Goal: Task Accomplishment & Management: Complete application form

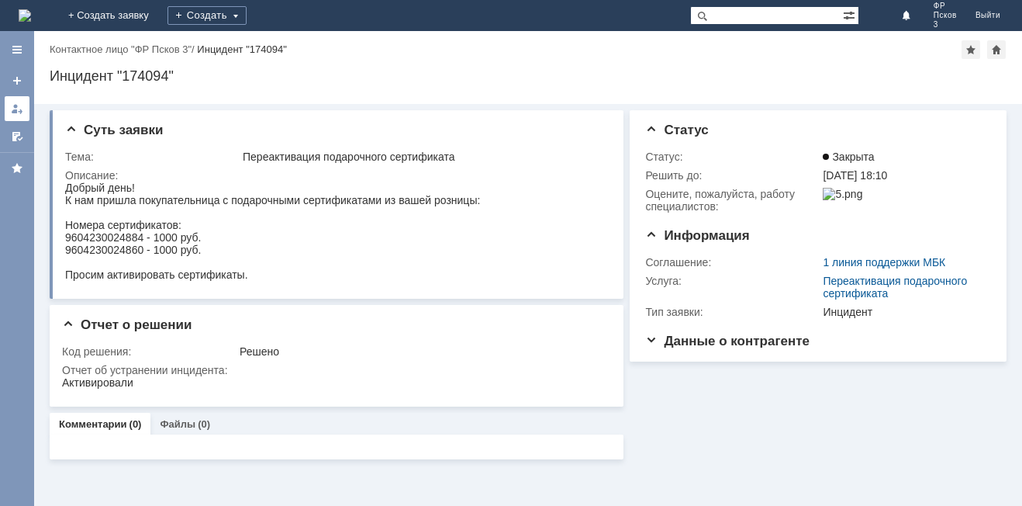
click at [14, 106] on div at bounding box center [17, 108] width 12 height 12
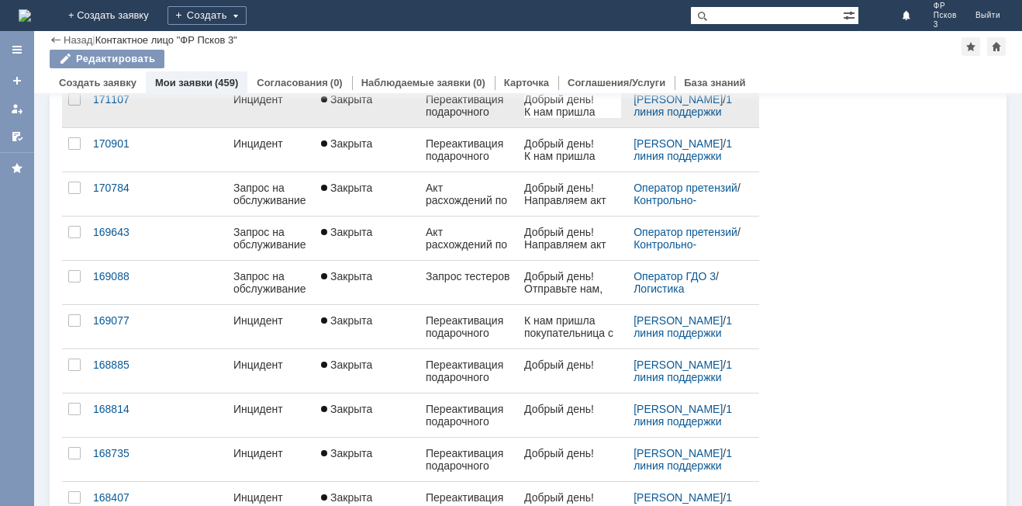
scroll to position [607, 0]
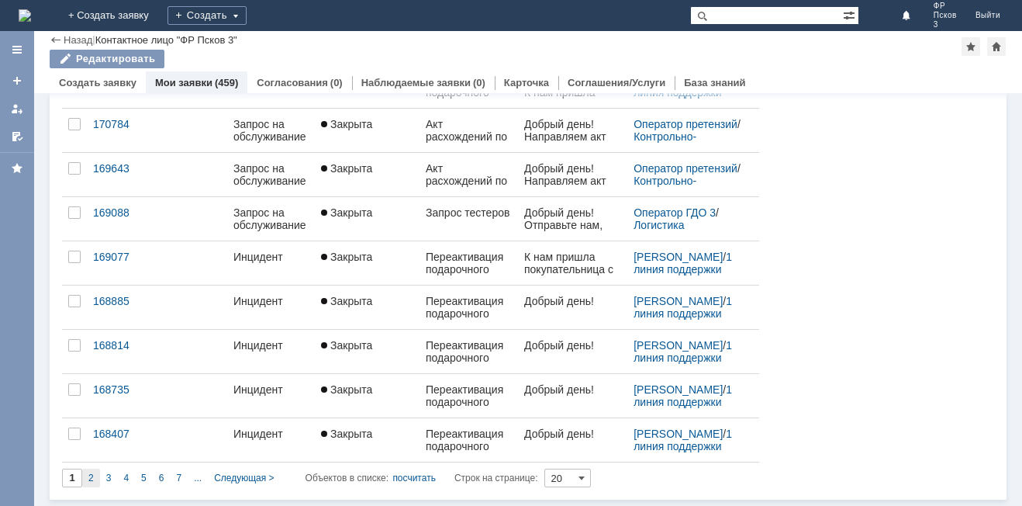
click at [88, 477] on span "2" at bounding box center [90, 477] width 5 height 11
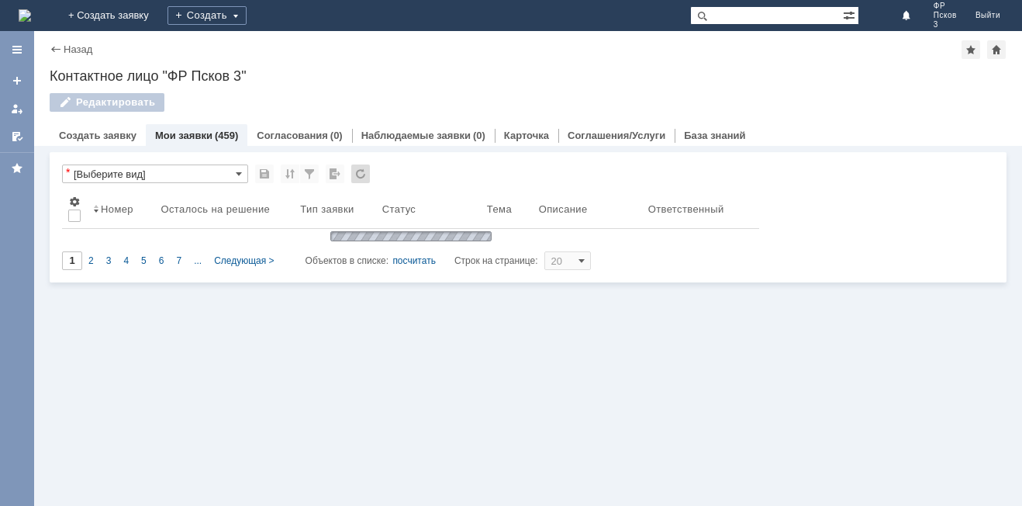
type input "2"
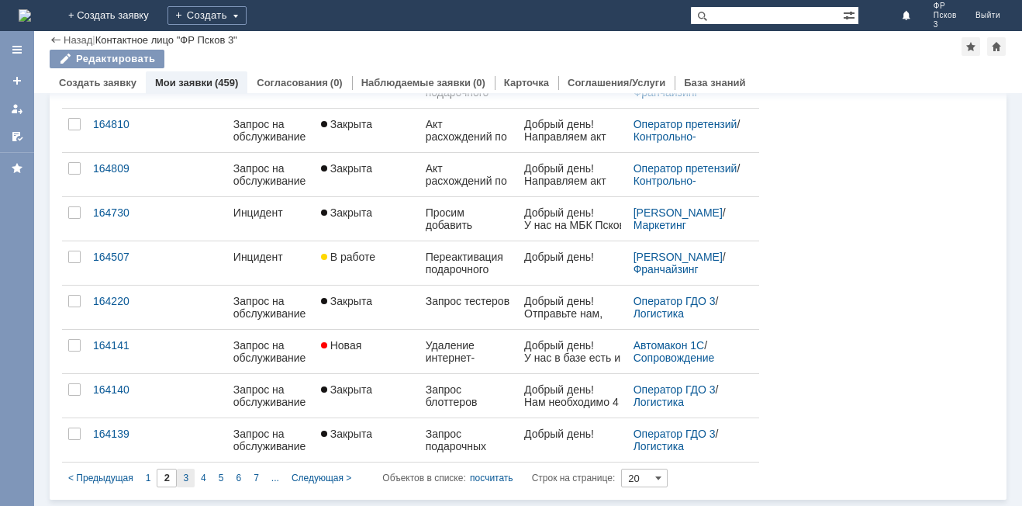
click at [189, 477] on div "3" at bounding box center [186, 477] width 18 height 19
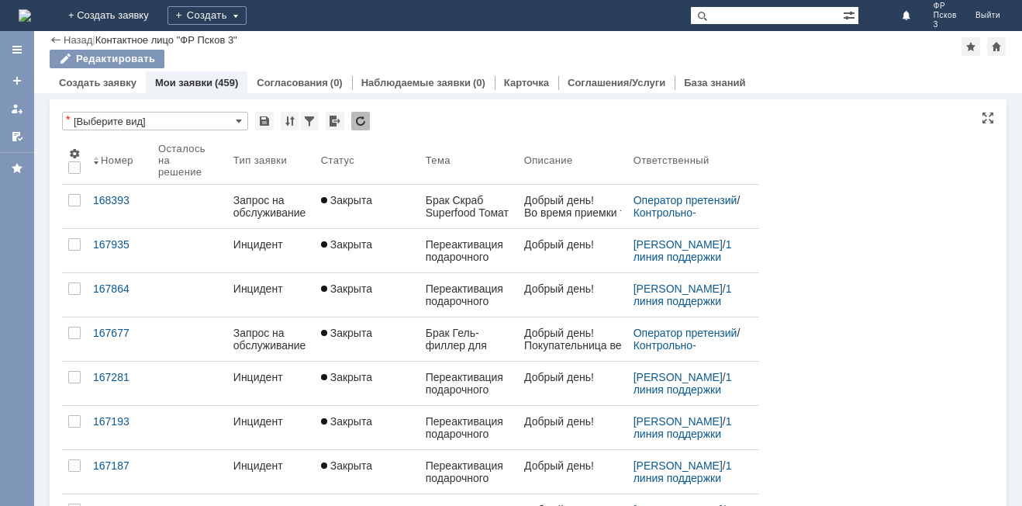
type input "3"
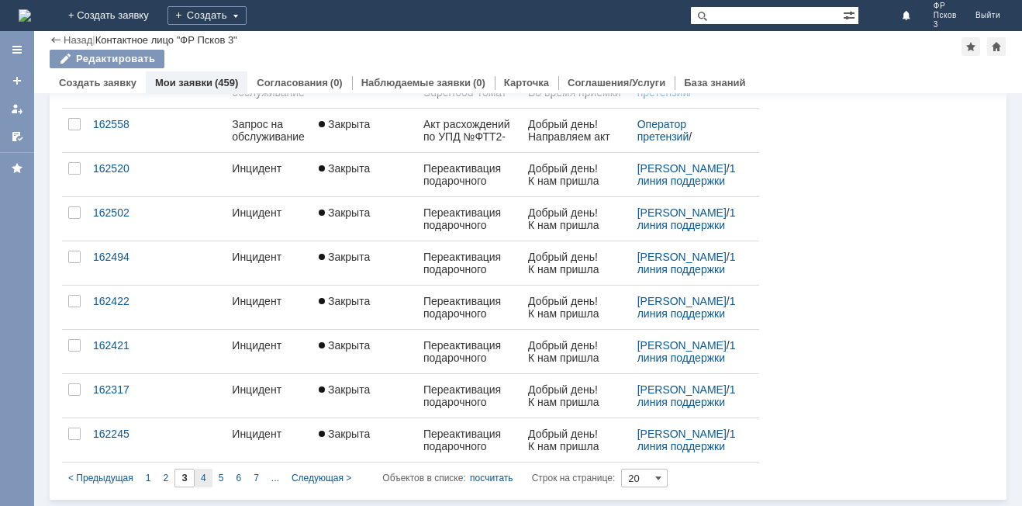
click at [202, 478] on span "4" at bounding box center [203, 477] width 5 height 11
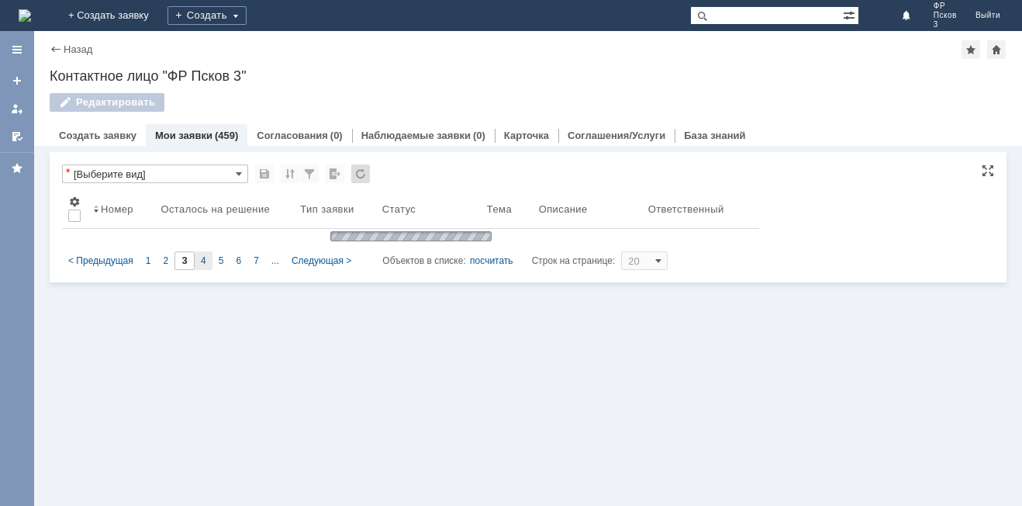
type input "4"
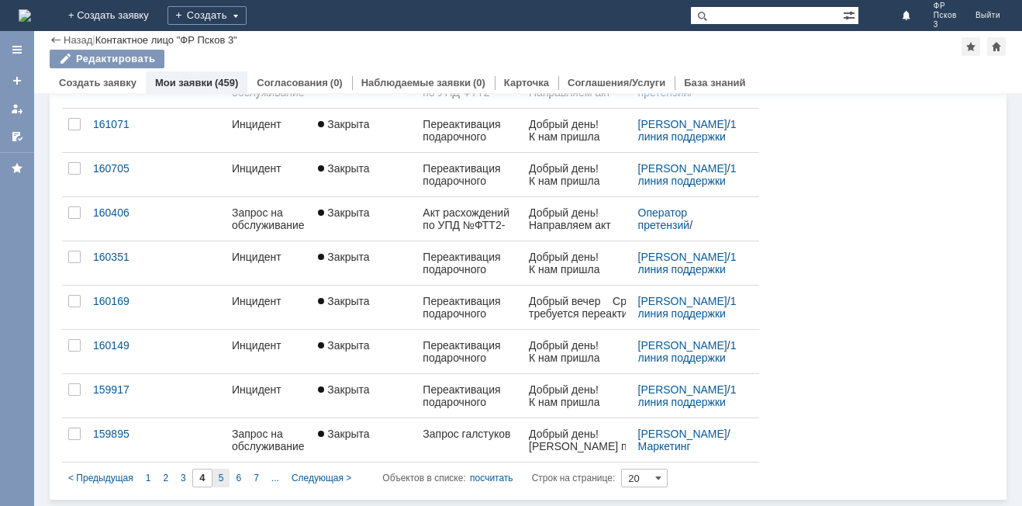
click at [226, 475] on div "5" at bounding box center [222, 477] width 18 height 19
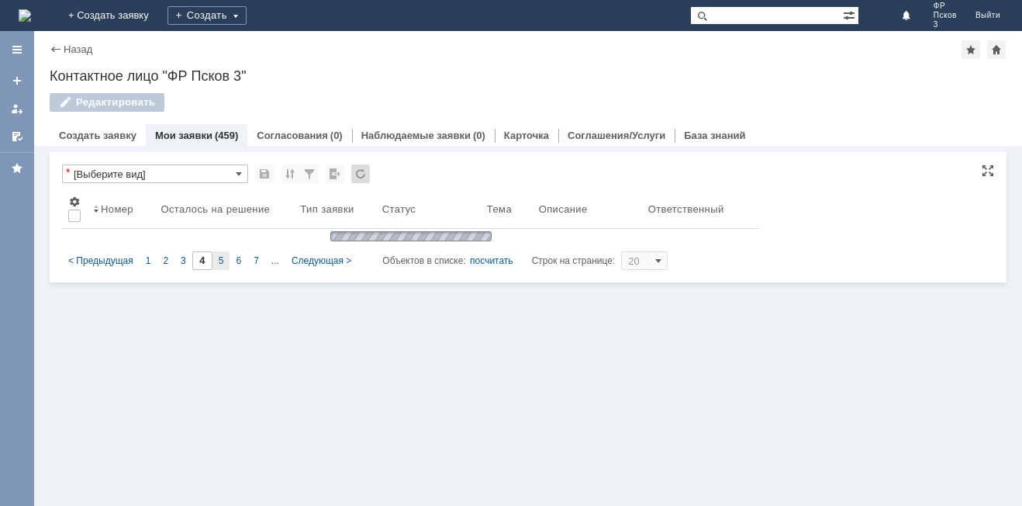
type input "5"
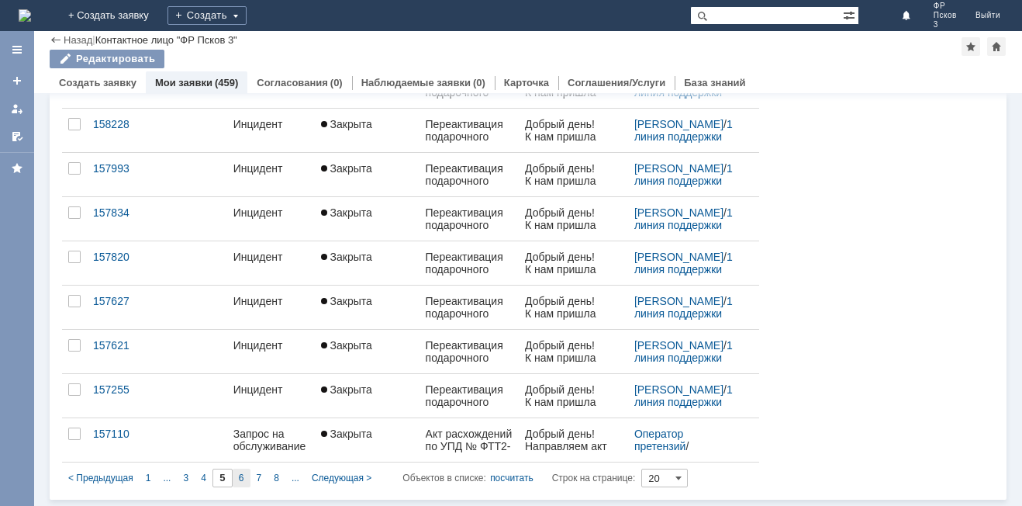
click at [243, 479] on span "6" at bounding box center [241, 477] width 5 height 11
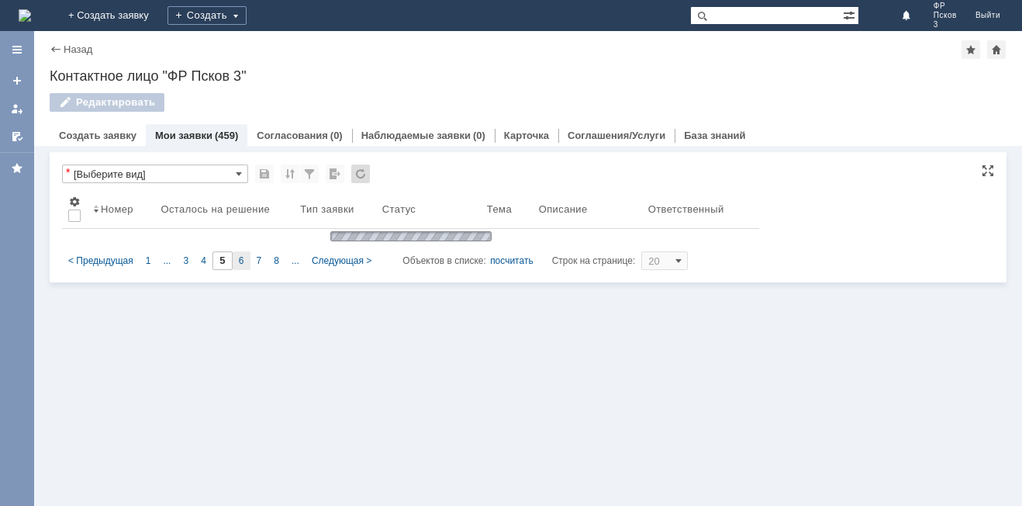
type input "6"
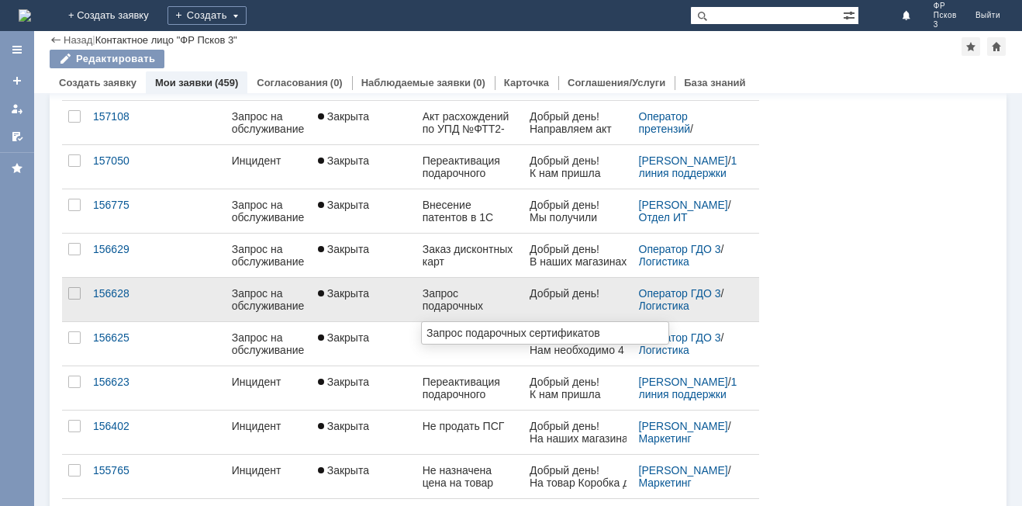
click at [433, 297] on div "Запрос подарочных сертификатов" at bounding box center [470, 299] width 95 height 25
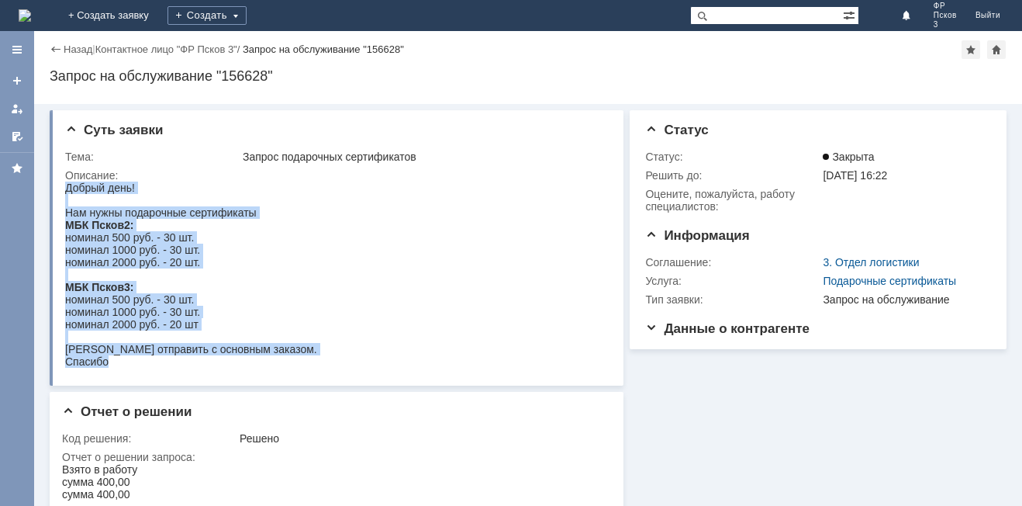
drag, startPoint x: 131, startPoint y: 365, endPoint x: 66, endPoint y: 186, distance: 190.6
click at [66, 186] on body "Добрый день! Нам нужны подарочные сертификаты МБК Псков2: номинал 500 руб. - 30…" at bounding box center [191, 274] width 252 height 186
copy body "Добрый день! Нам нужны подарочные сертификаты МБК Псков2: номинал 500 руб. - 30…"
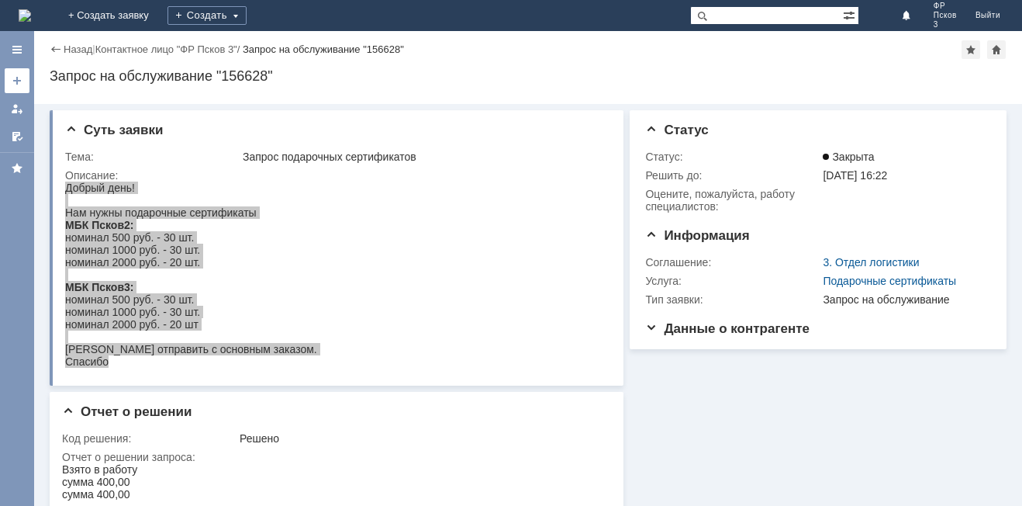
click at [22, 79] on div at bounding box center [17, 80] width 12 height 12
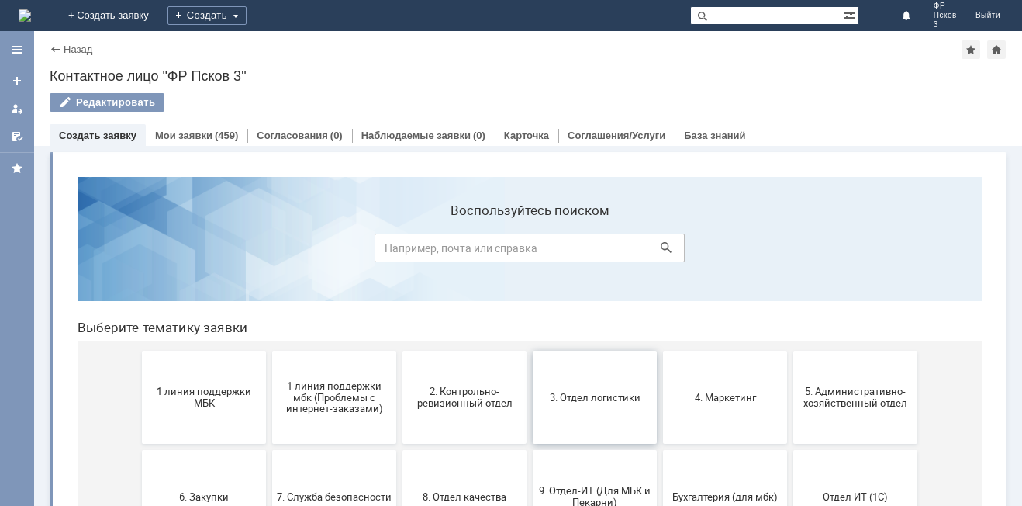
click at [571, 421] on button "3. Отдел логистики" at bounding box center [595, 397] width 124 height 93
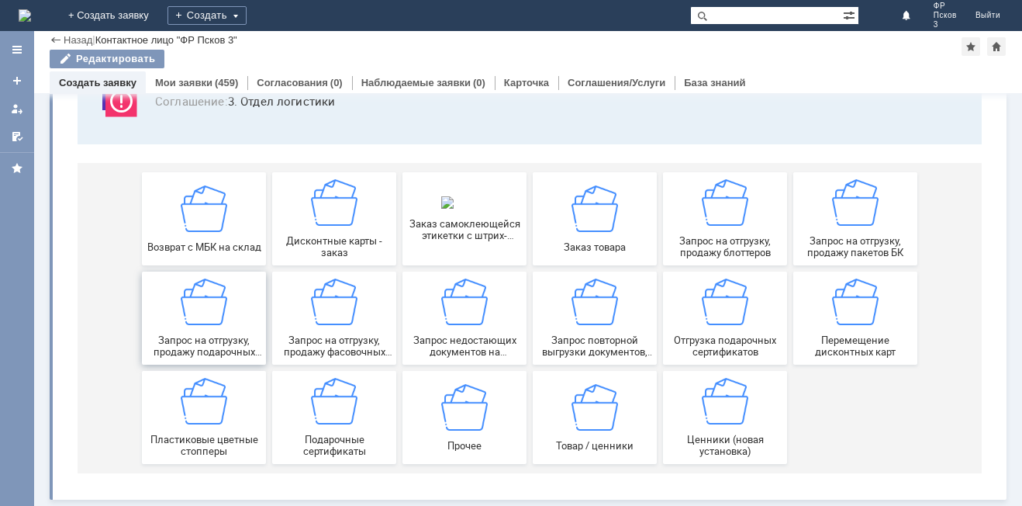
click at [202, 326] on div "Запрос на отгрузку, продажу подарочных пакетов" at bounding box center [204, 317] width 115 height 79
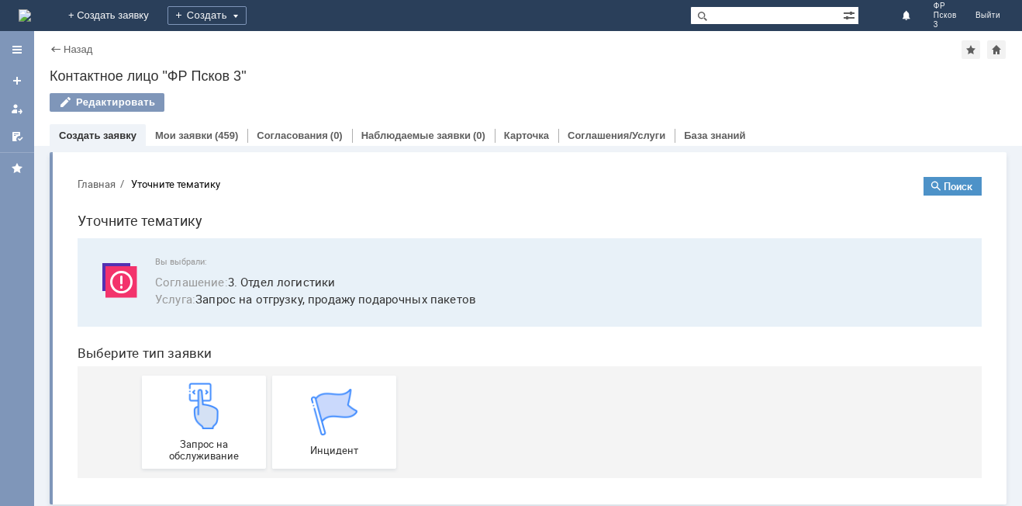
click at [57, 52] on div "Назад" at bounding box center [71, 49] width 43 height 12
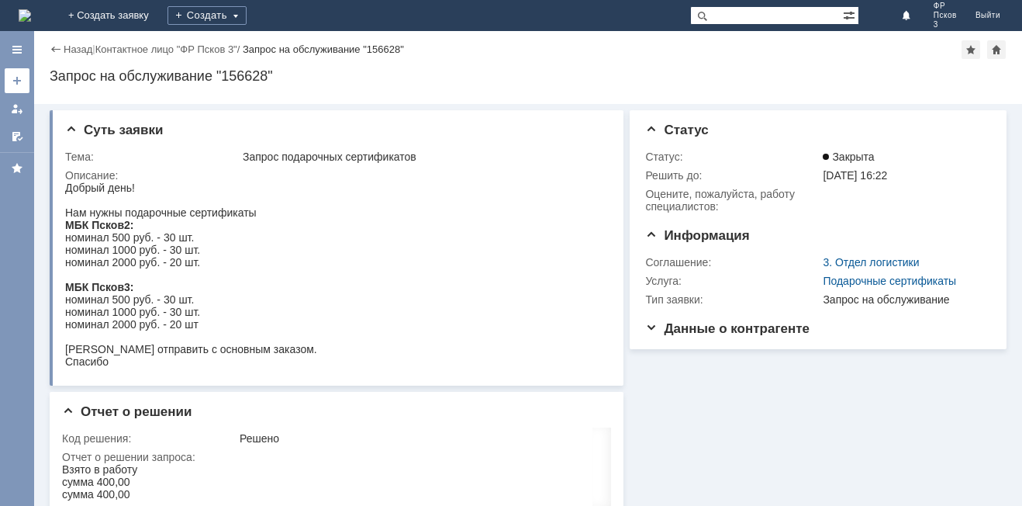
click at [12, 84] on div at bounding box center [17, 80] width 12 height 12
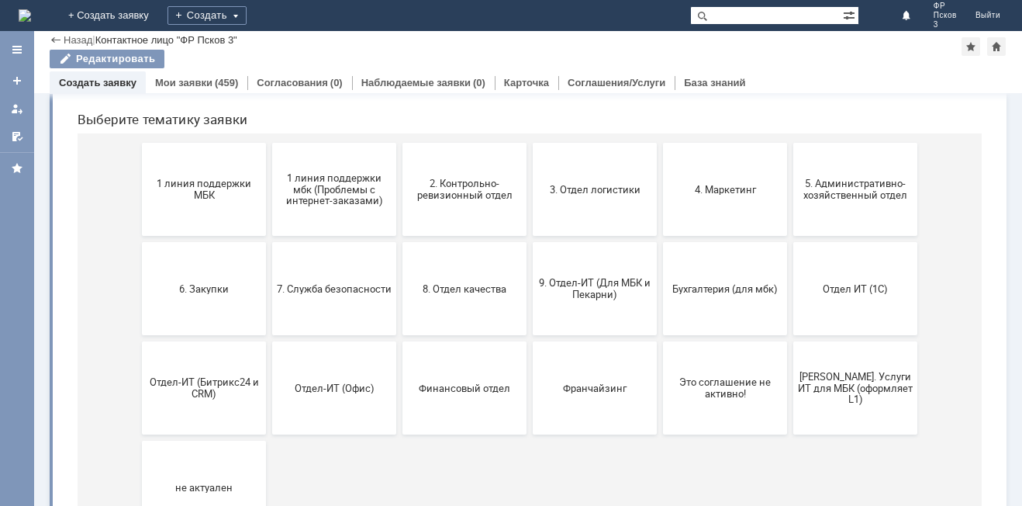
click at [597, 203] on button "3. Отдел логистики" at bounding box center [595, 189] width 124 height 93
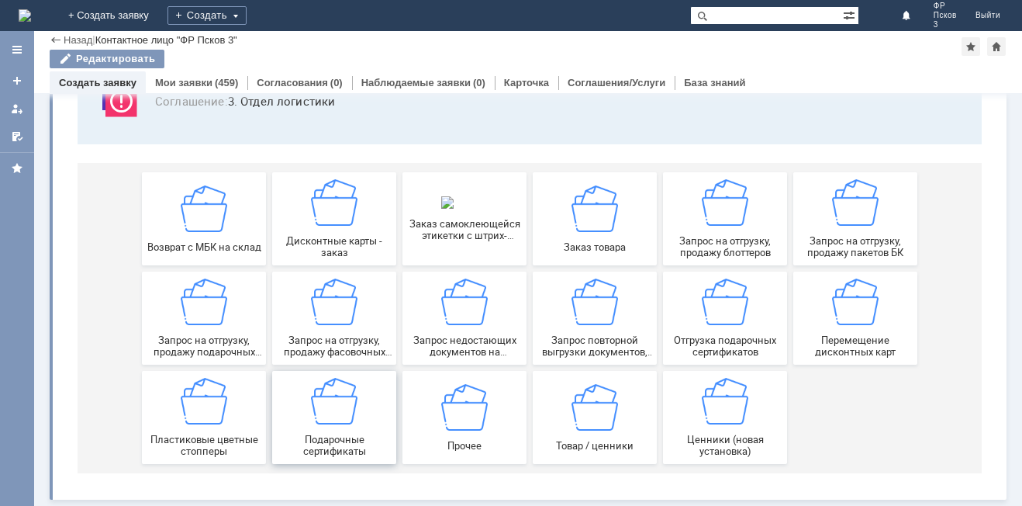
click at [330, 420] on img at bounding box center [334, 401] width 47 height 47
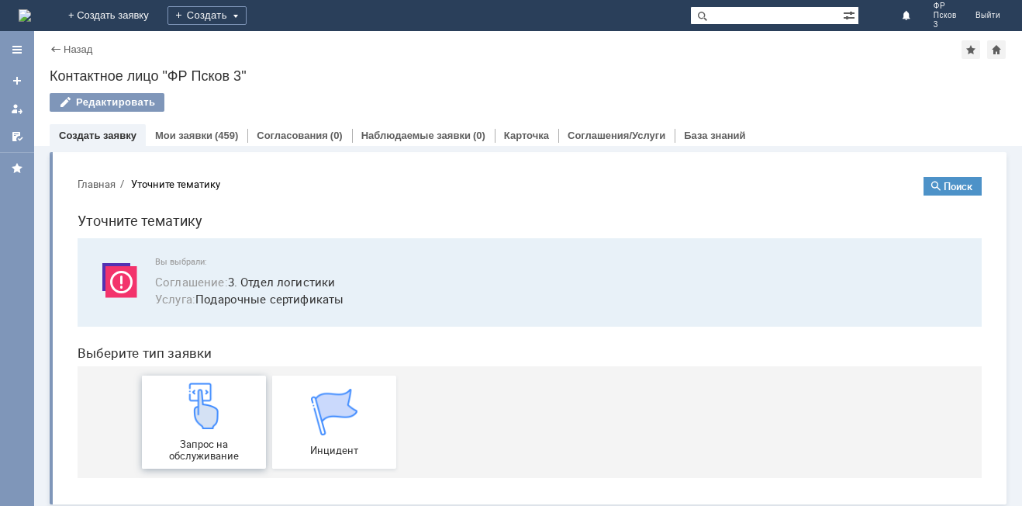
click at [216, 410] on img at bounding box center [204, 405] width 47 height 47
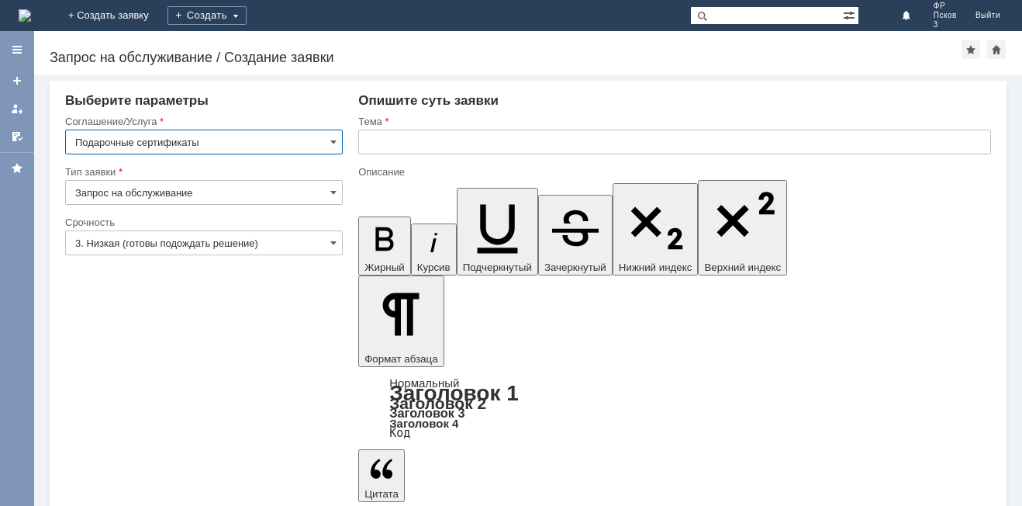
click at [130, 245] on input "3. Низкая (готовы подождать решение)" at bounding box center [204, 242] width 278 height 25
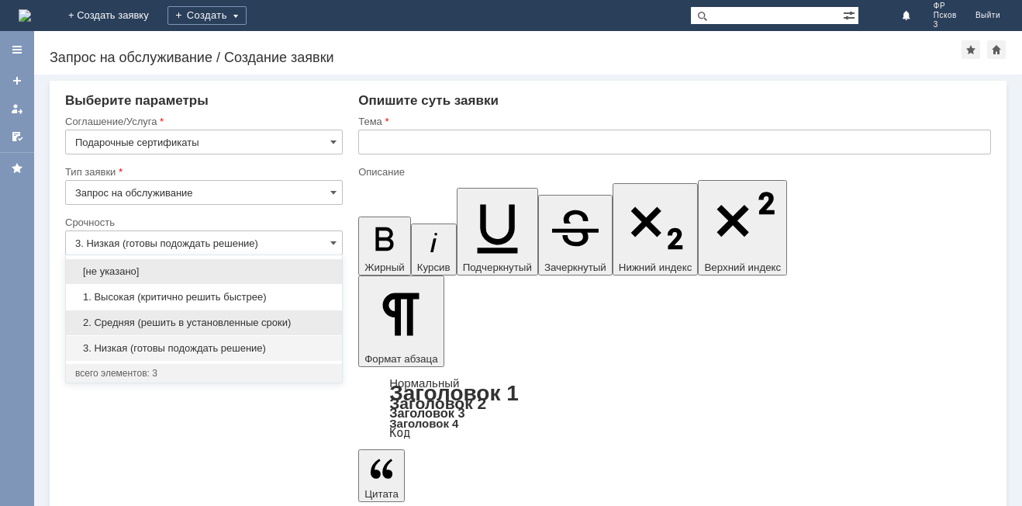
click at [131, 320] on span "2. Средняя (решить в установленные сроки)" at bounding box center [204, 322] width 258 height 12
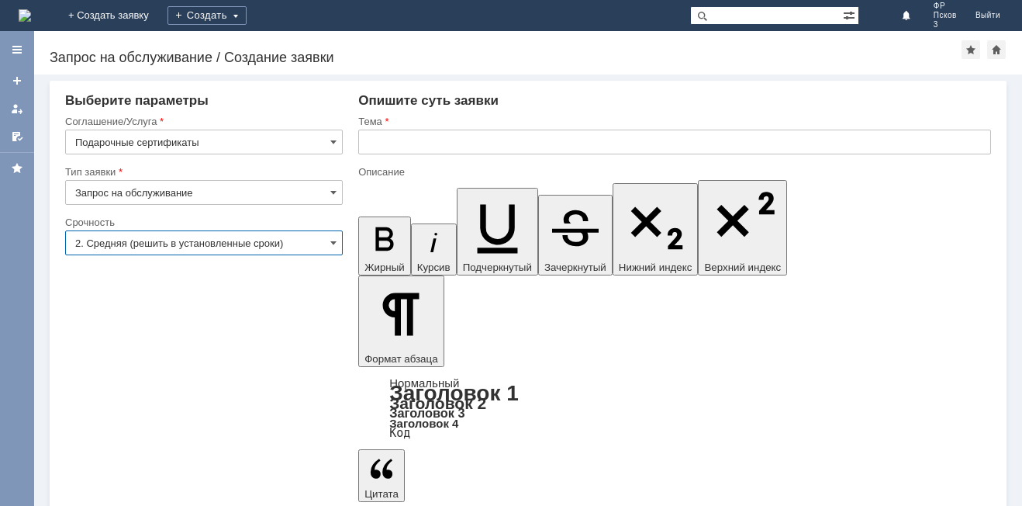
type input "2. Средняя (решить в установленные сроки)"
click at [388, 150] on input "text" at bounding box center [674, 142] width 633 height 25
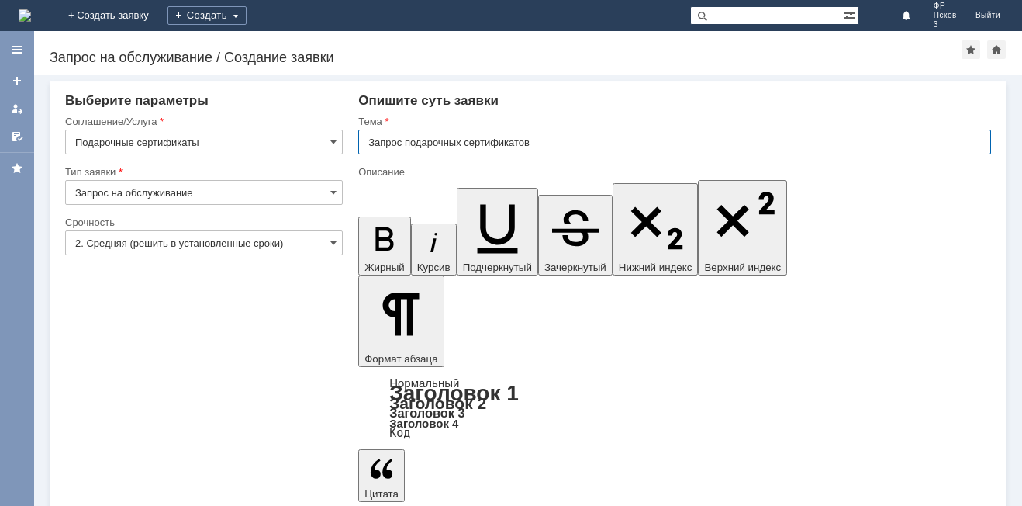
type input "Запрос подарочных сертификатов"
drag, startPoint x: 506, startPoint y: 4184, endPoint x: 373, endPoint y: 4186, distance: 133.4
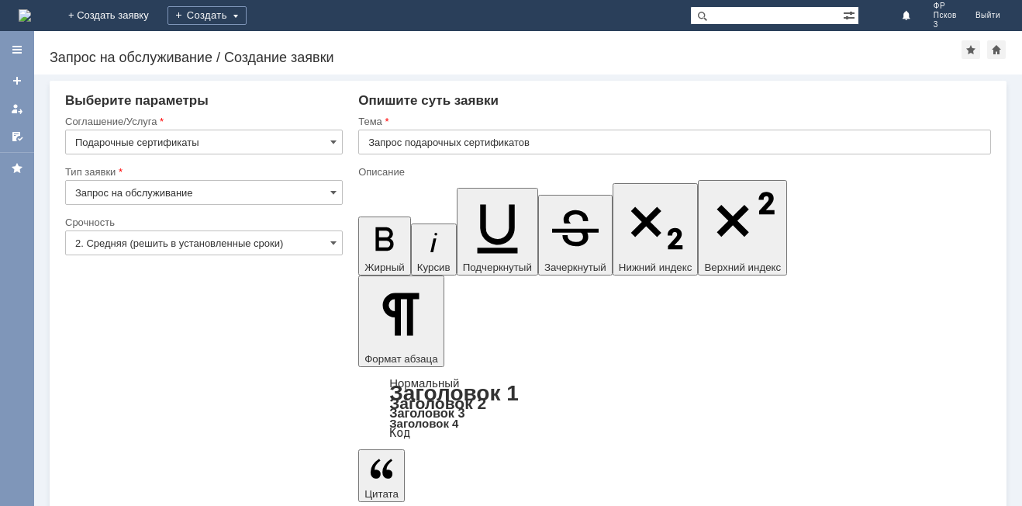
drag, startPoint x: 509, startPoint y: 4233, endPoint x: 372, endPoint y: 4233, distance: 137.3
